Goal: Check status: Check status

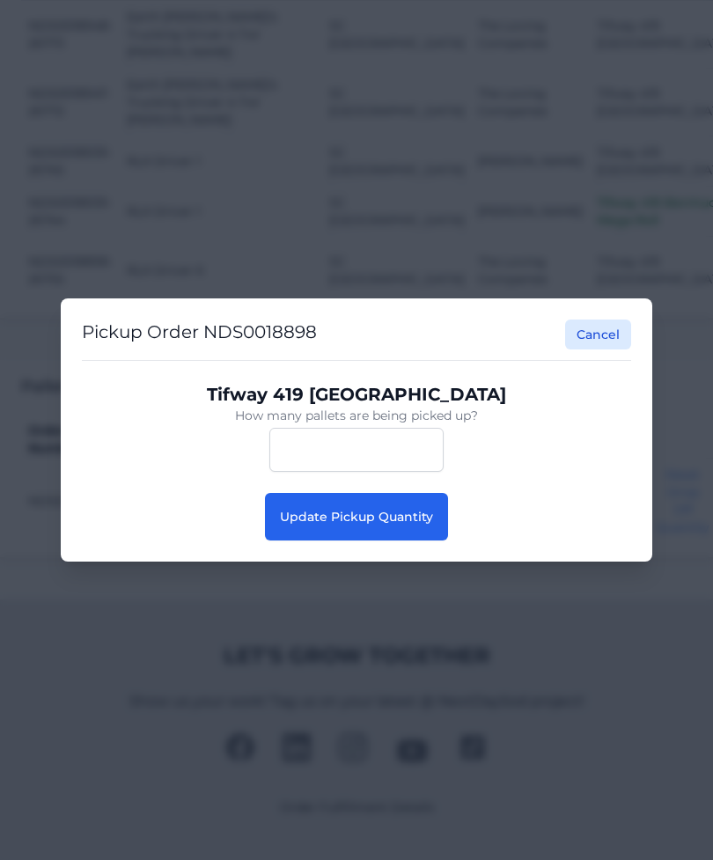
click at [429, 525] on span "Update Pickup Quantity" at bounding box center [356, 517] width 153 height 16
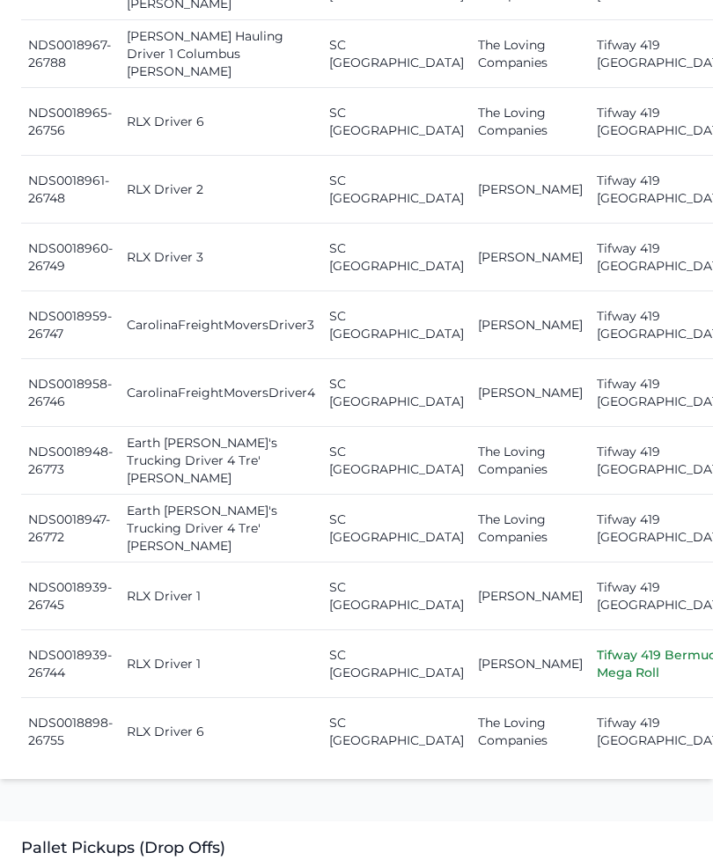
scroll to position [2356, 0]
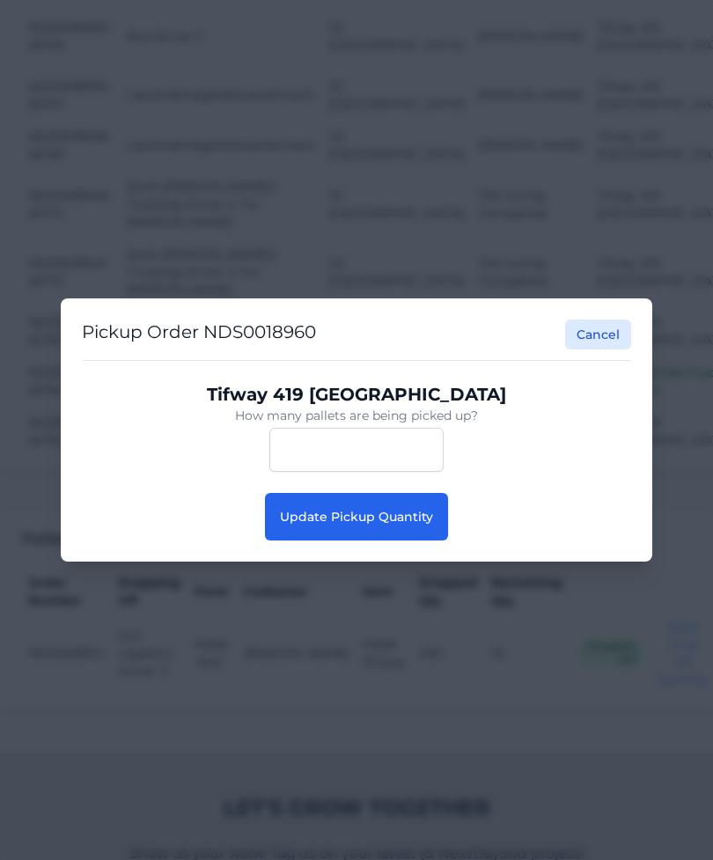
click at [456, 535] on div "Update Pickup Quantity" at bounding box center [356, 517] width 549 height 48
click at [420, 525] on span "Update Pickup Quantity" at bounding box center [356, 517] width 153 height 16
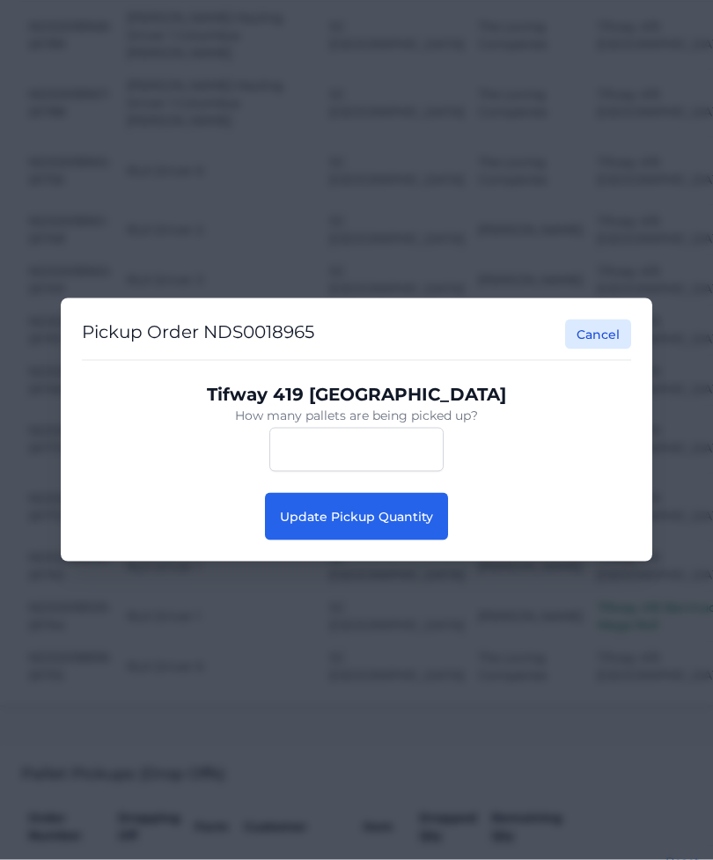
scroll to position [2103, 0]
click at [429, 540] on button "Update Pickup Quantity" at bounding box center [356, 517] width 183 height 48
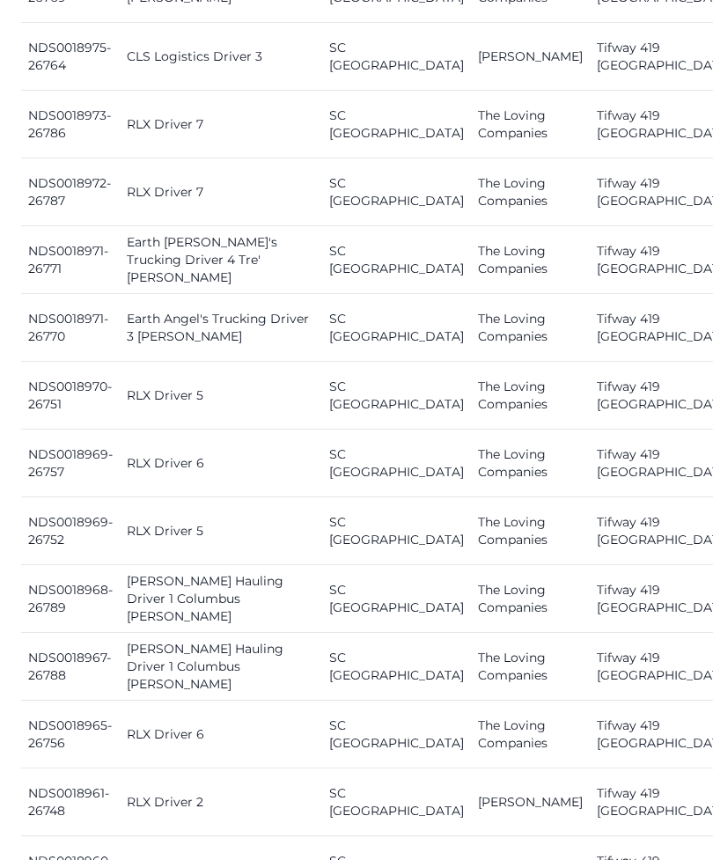
scroll to position [1808, 0]
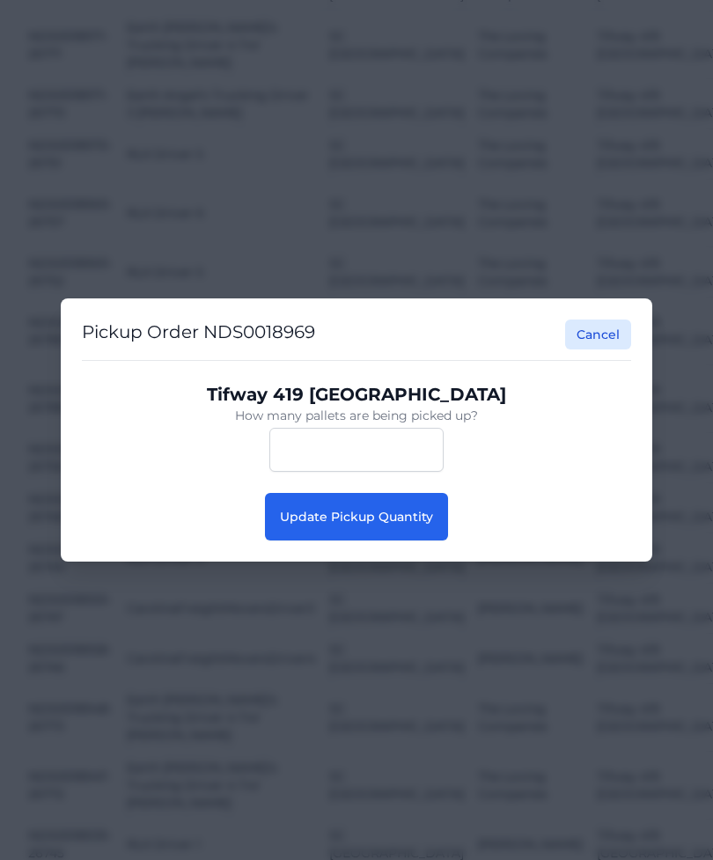
click at [409, 525] on span "Update Pickup Quantity" at bounding box center [356, 517] width 153 height 16
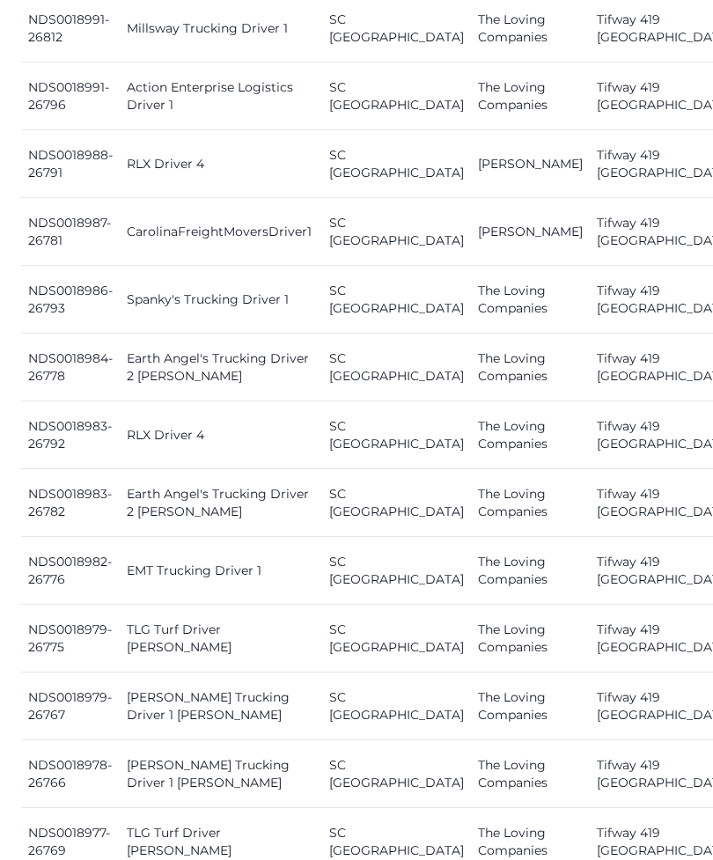
scroll to position [929, 0]
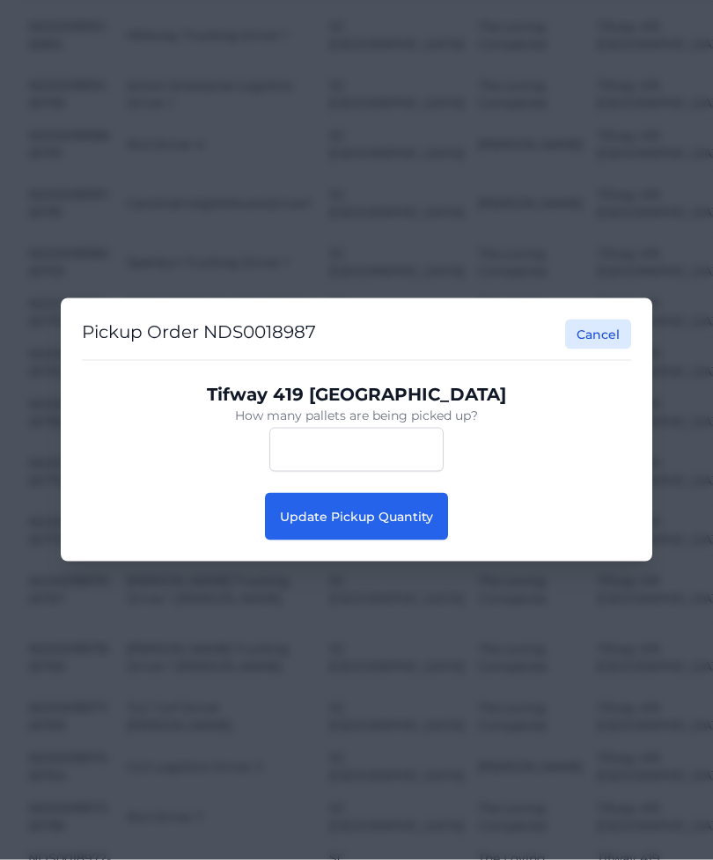
scroll to position [930, 0]
click at [419, 533] on button "Update Pickup Quantity" at bounding box center [356, 517] width 183 height 48
